Goal: Information Seeking & Learning: Learn about a topic

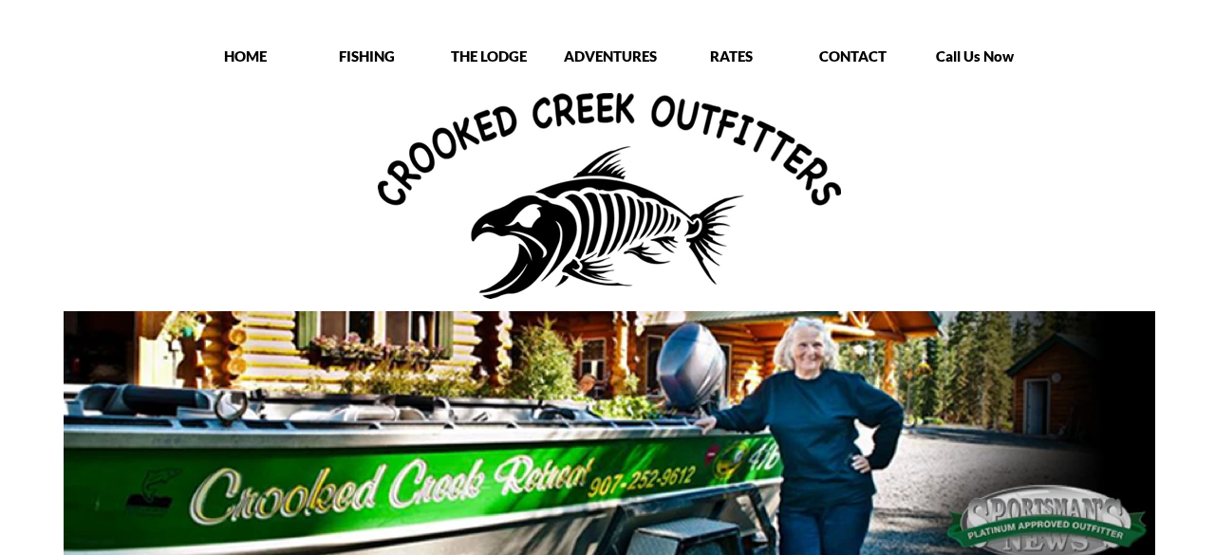
click at [485, 54] on p "THE LODGE" at bounding box center [488, 55] width 119 height 19
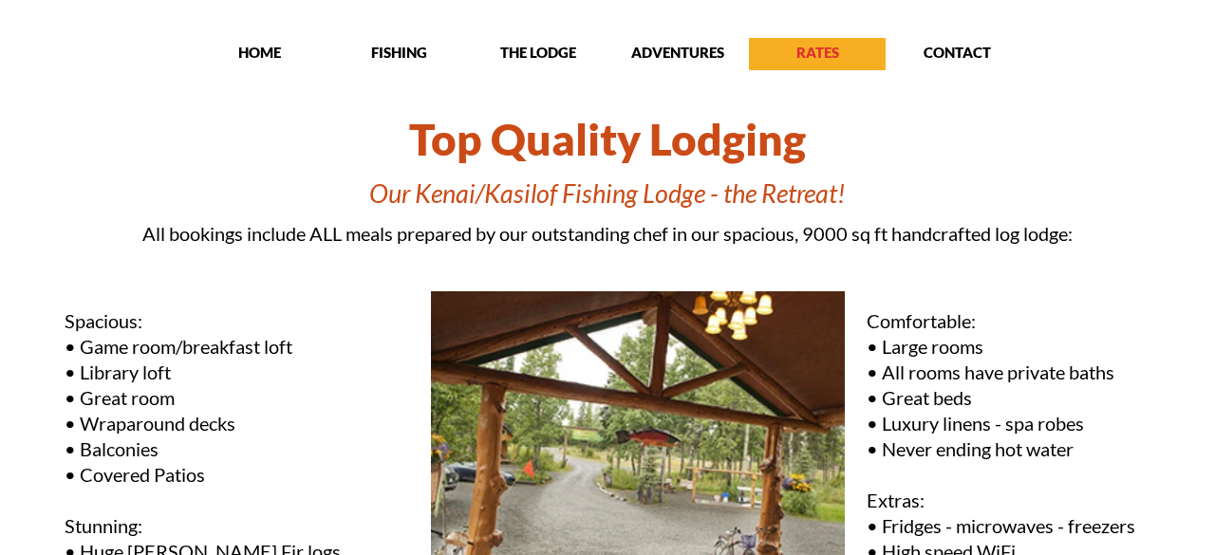
click at [795, 65] on div "RATES" at bounding box center [817, 54] width 137 height 23
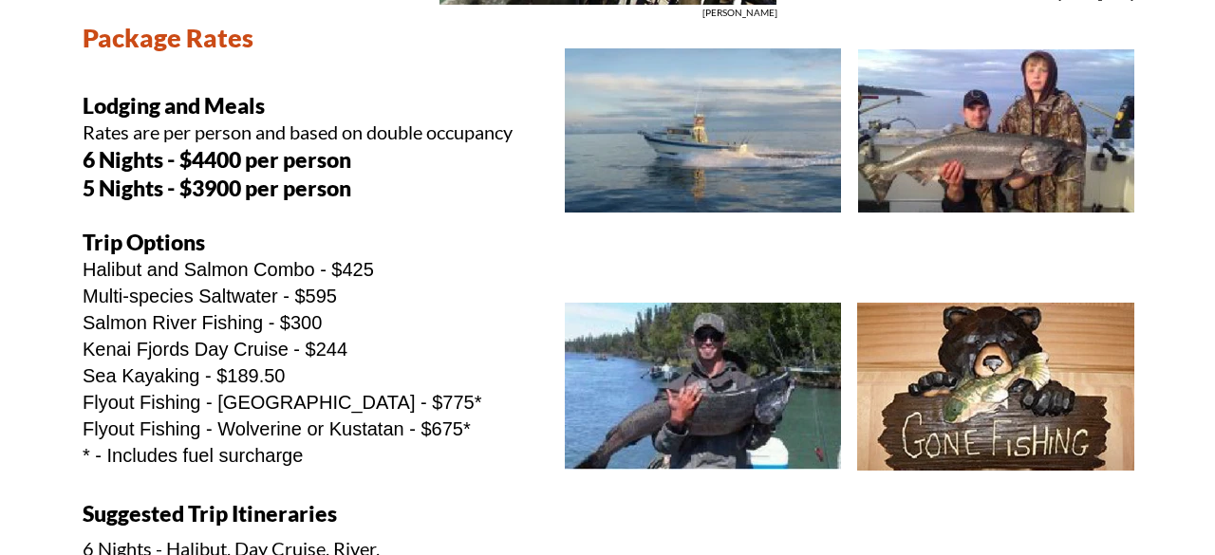
scroll to position [509, 0]
